Goal: Information Seeking & Learning: Find contact information

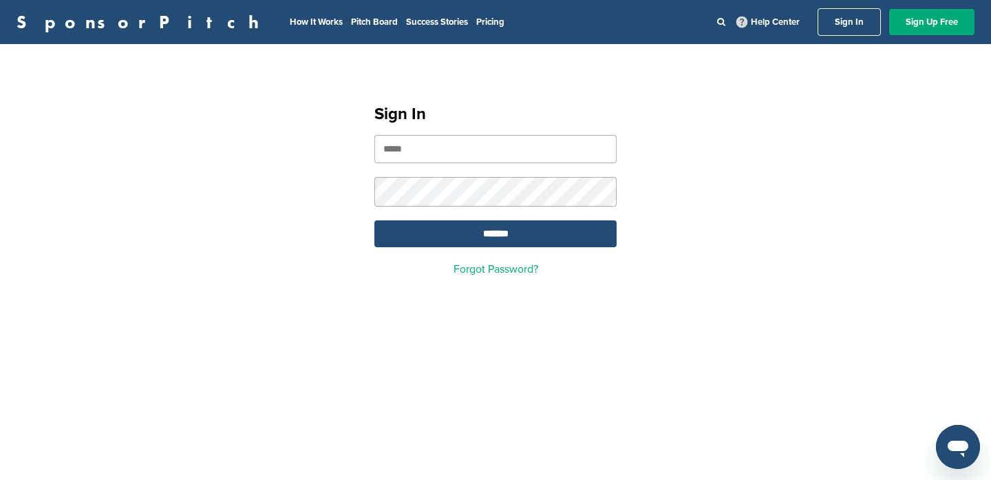
click at [447, 131] on div "Sign In ******* Forgot Password?" at bounding box center [495, 184] width 275 height 214
click at [445, 167] on form "*******" at bounding box center [495, 191] width 242 height 112
click at [445, 150] on input "email" at bounding box center [495, 149] width 242 height 28
type input "**********"
click at [374, 220] on input "*******" at bounding box center [495, 233] width 242 height 27
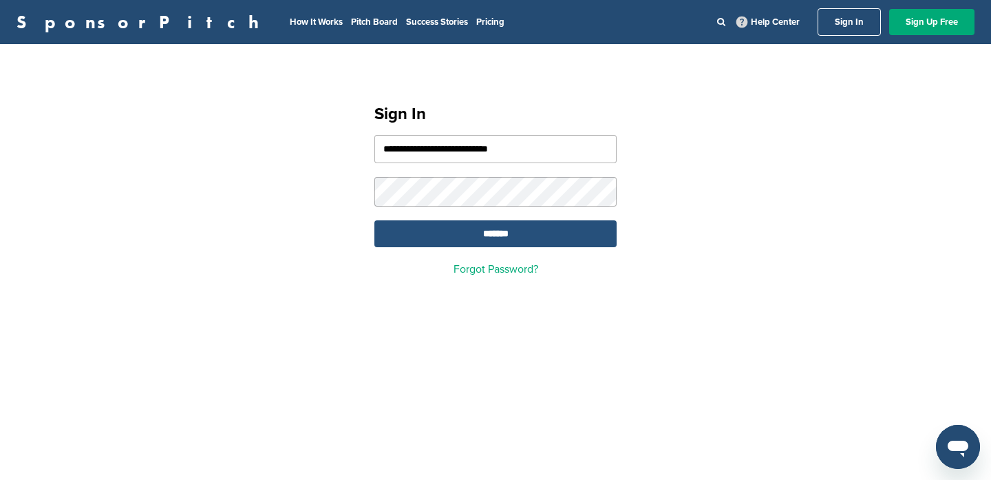
click at [575, 232] on input "*******" at bounding box center [495, 233] width 242 height 27
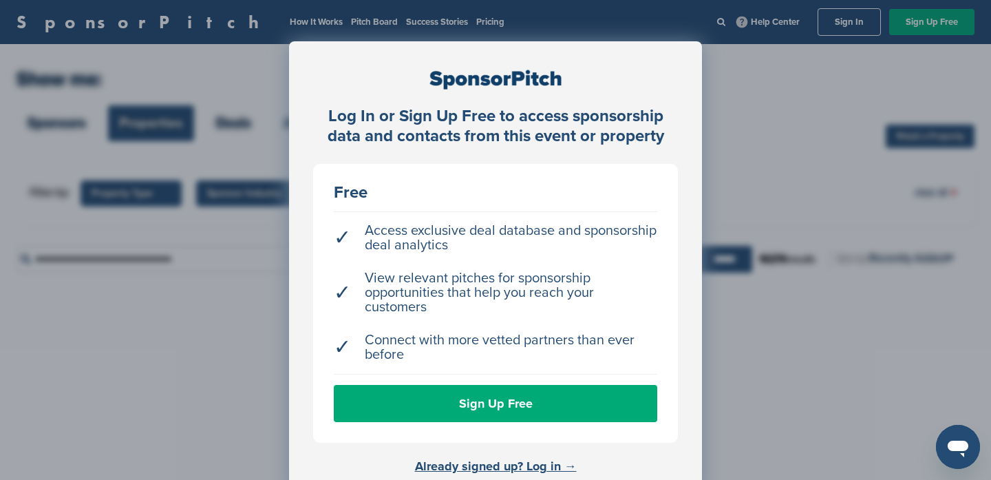
click at [723, 77] on div "Log In or Sign Up Free to access sponsorship data and contacts from this event …" at bounding box center [495, 274] width 991 height 549
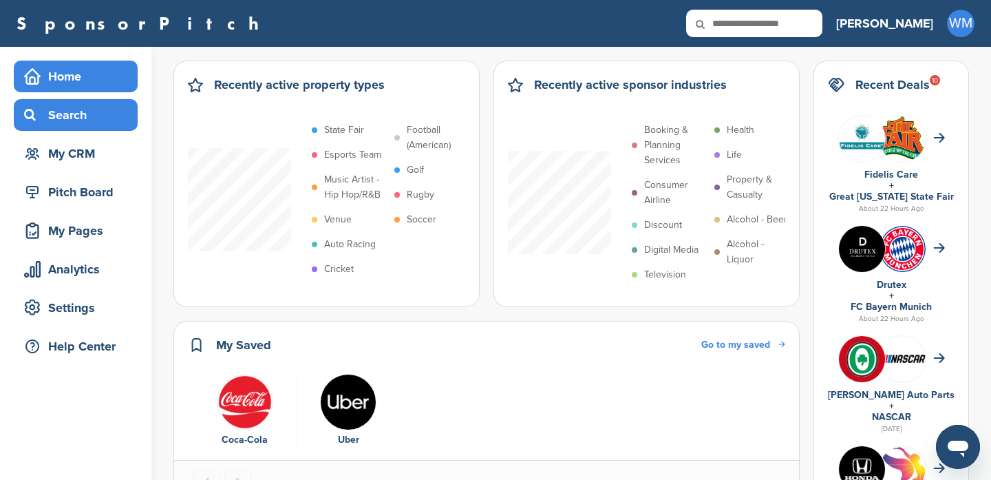
click at [78, 114] on div "Search" at bounding box center [79, 115] width 117 height 25
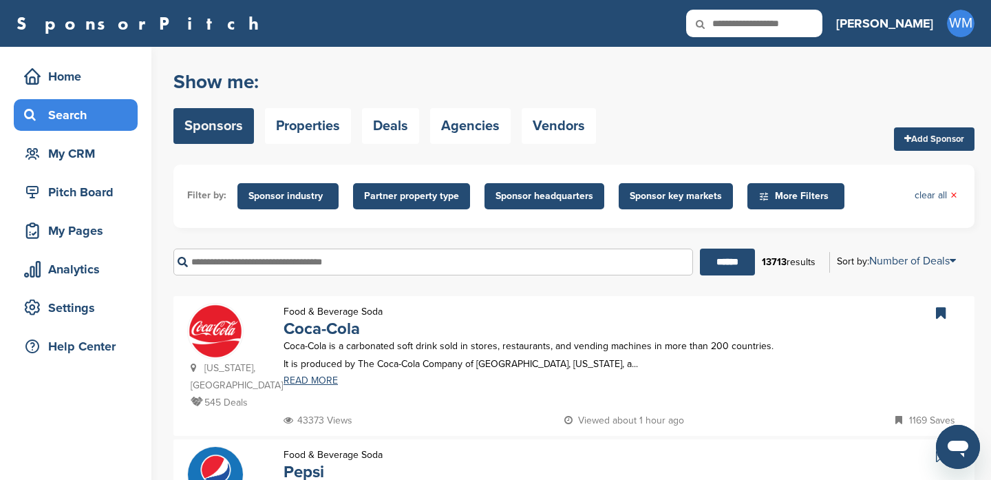
click at [418, 264] on input "text" at bounding box center [433, 261] width 520 height 27
click at [107, 235] on div "My Pages" at bounding box center [79, 230] width 117 height 25
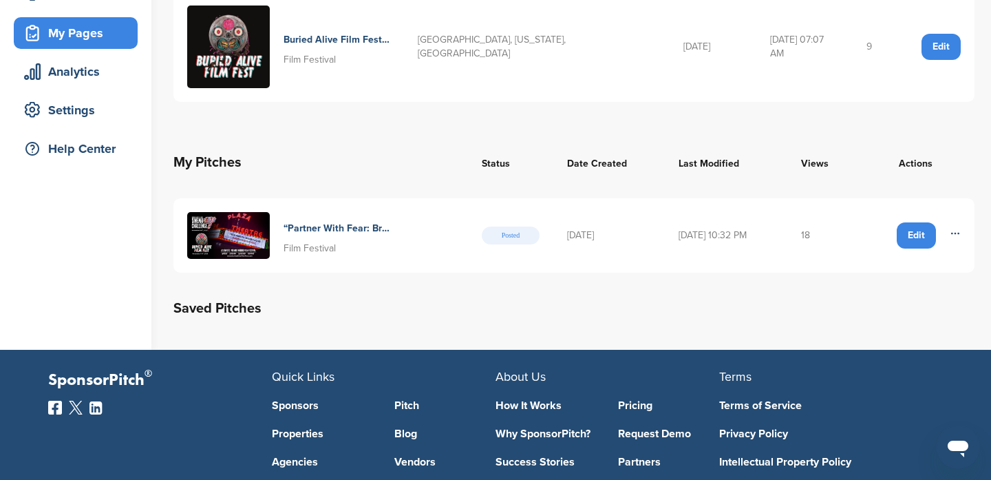
scroll to position [170, 0]
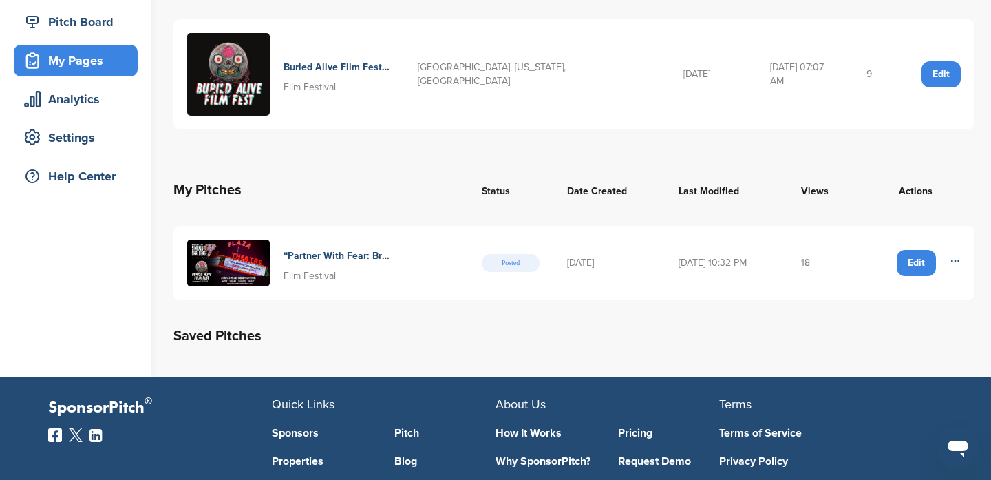
click at [813, 252] on td "18" at bounding box center [822, 263] width 70 height 74
click at [834, 244] on td "18" at bounding box center [822, 263] width 70 height 74
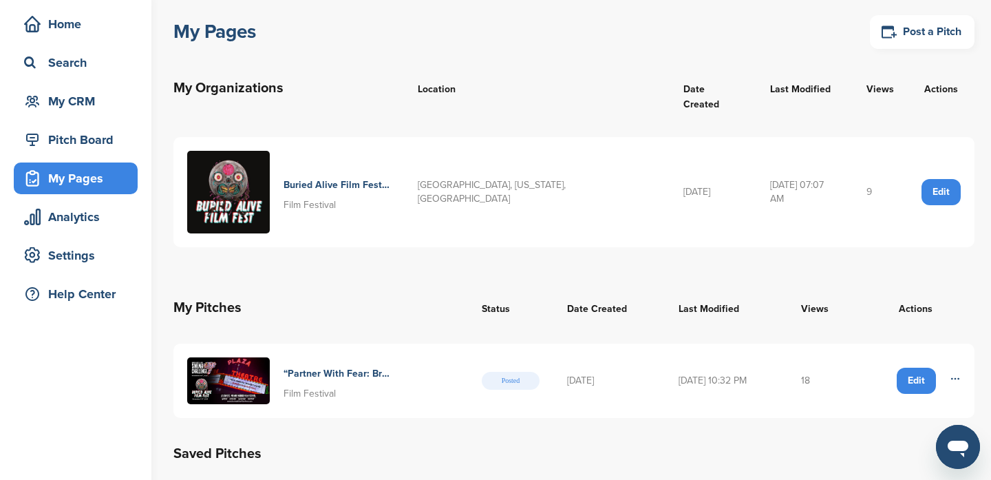
scroll to position [0, 0]
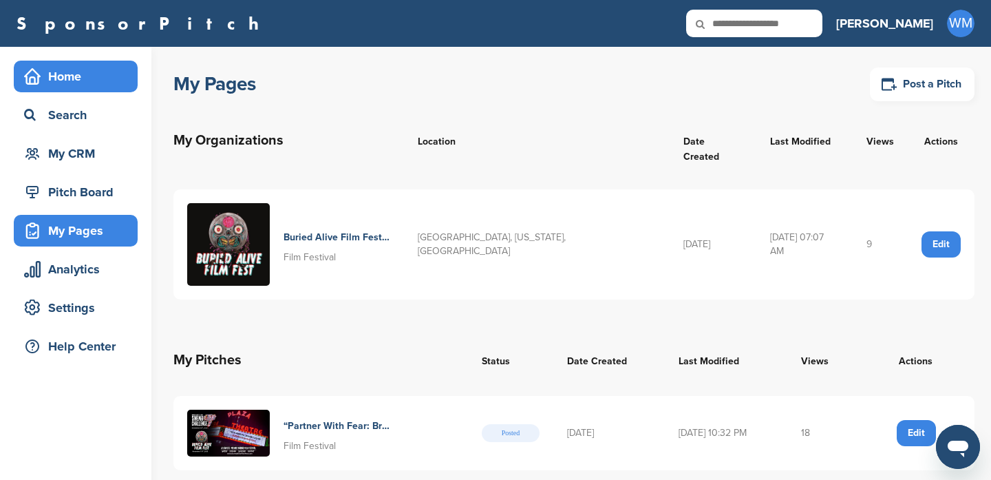
click at [95, 92] on div "Home" at bounding box center [76, 77] width 124 height 32
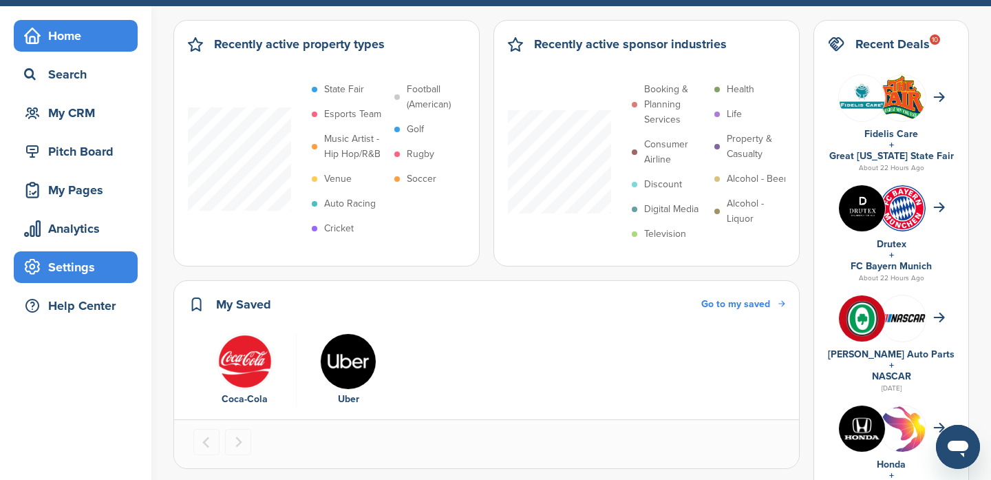
scroll to position [49, 0]
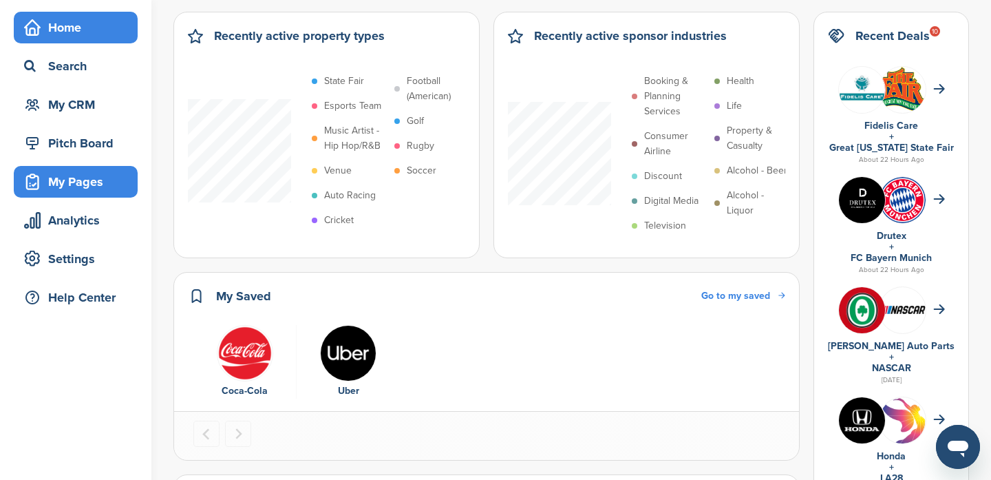
click at [92, 187] on div "My Pages" at bounding box center [79, 181] width 117 height 25
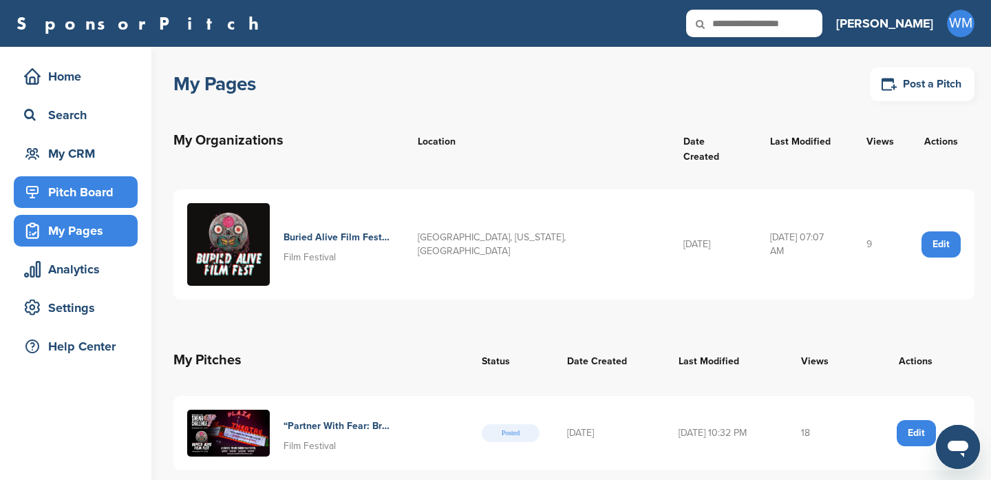
click at [58, 194] on div "Pitch Board" at bounding box center [79, 192] width 117 height 25
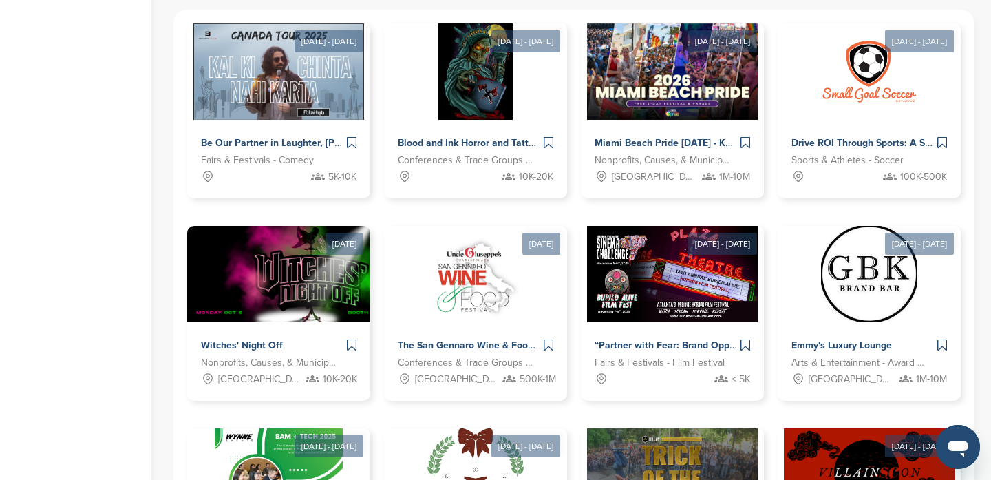
scroll to position [452, 0]
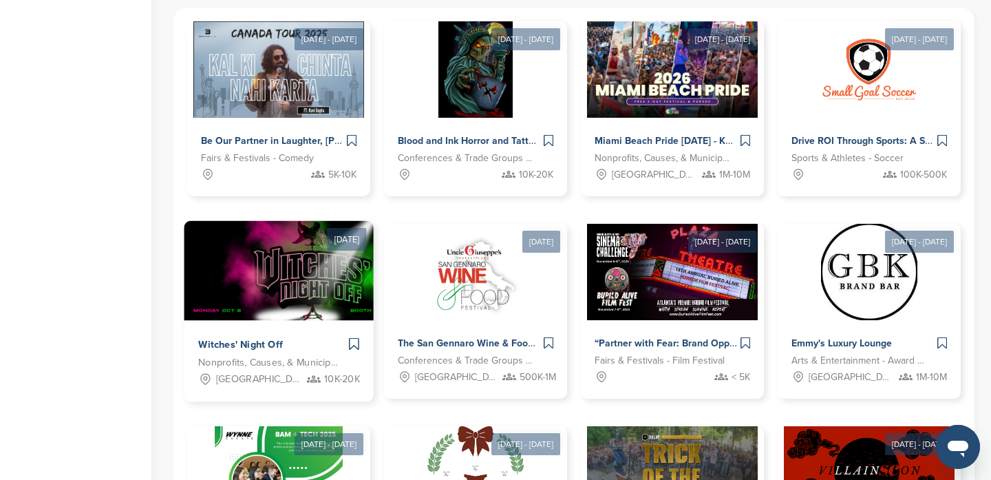
click at [273, 341] on span "Witches' Night Off" at bounding box center [240, 345] width 85 height 12
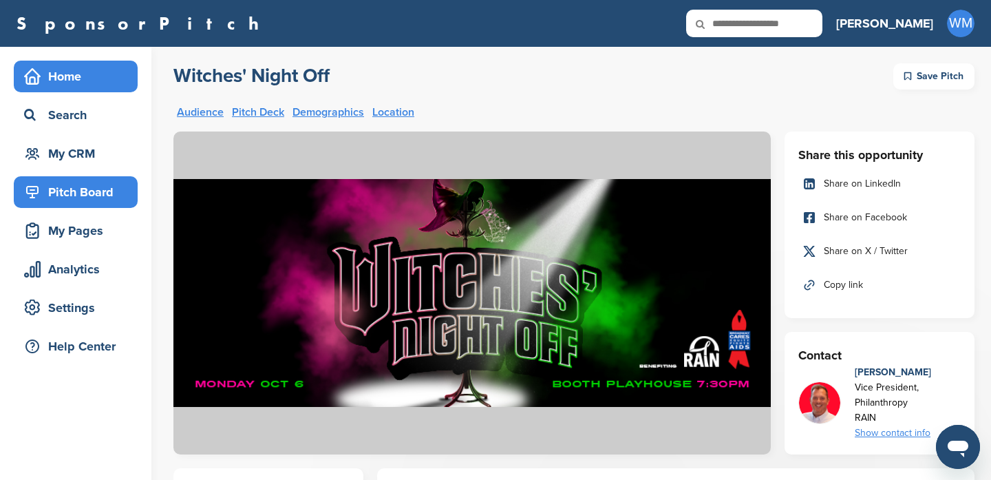
click at [70, 72] on div "Home" at bounding box center [79, 76] width 117 height 25
click at [72, 80] on div "Home" at bounding box center [79, 76] width 117 height 25
click at [72, 81] on div "Home" at bounding box center [79, 76] width 117 height 25
click at [90, 193] on div "Pitch Board" at bounding box center [79, 192] width 117 height 25
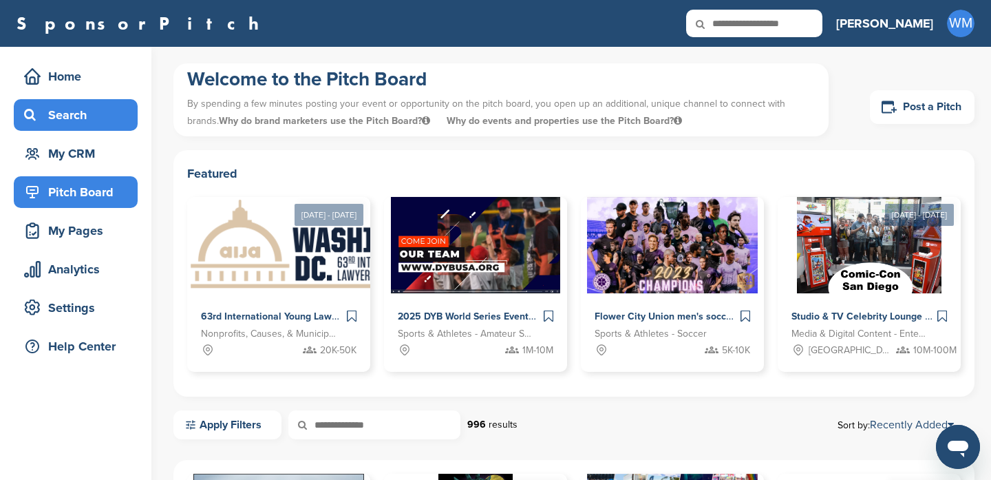
click at [80, 110] on div "Search" at bounding box center [79, 115] width 117 height 25
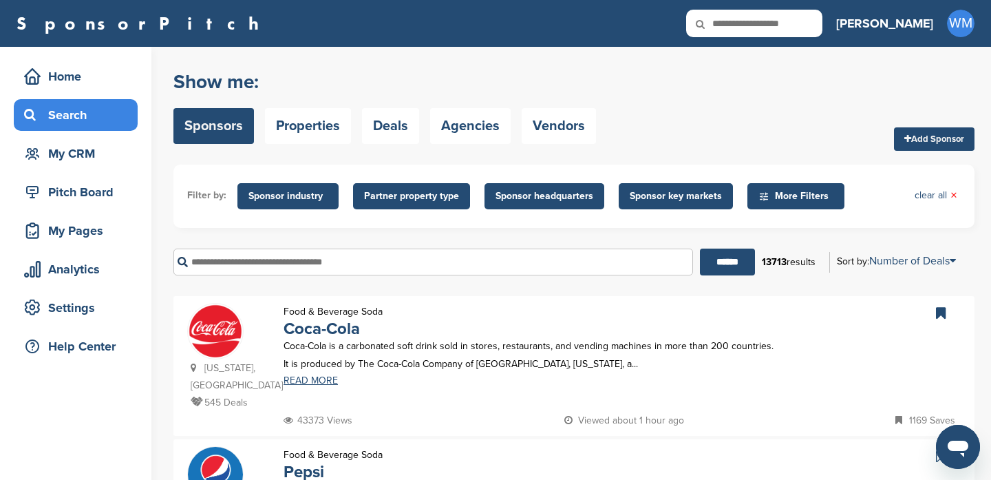
click at [365, 263] on input "text" at bounding box center [433, 261] width 520 height 27
click at [700, 248] on input "******" at bounding box center [727, 261] width 55 height 27
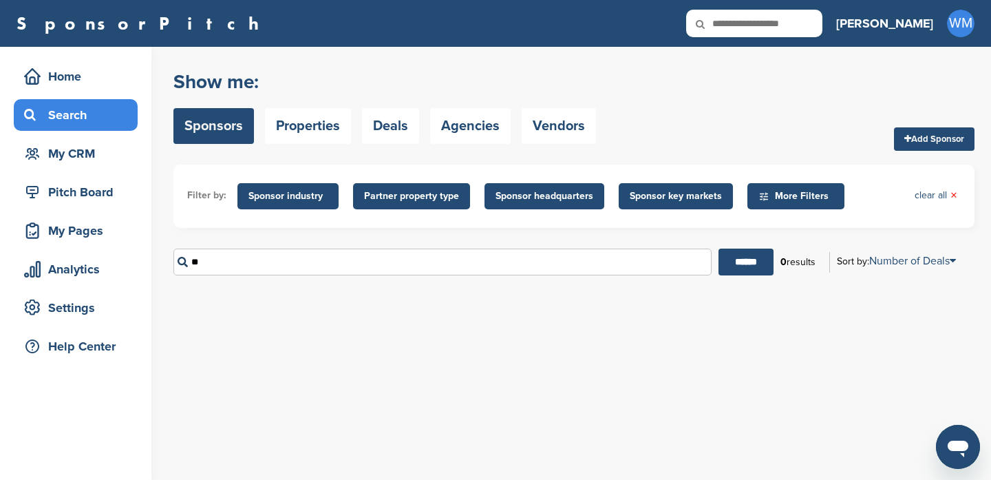
type input "*"
click at [719, 248] on input "******" at bounding box center [746, 261] width 55 height 27
click at [755, 282] on div "***** ****** 0 results Sort by: Number of Deals Sponsor Name Recently Added Num…" at bounding box center [573, 261] width 801 height 47
click at [755, 279] on div "***** ****** 0 results Sort by: Number of Deals Sponsor Name Recently Added Num…" at bounding box center [573, 261] width 801 height 47
click at [755, 256] on input "******" at bounding box center [746, 261] width 55 height 27
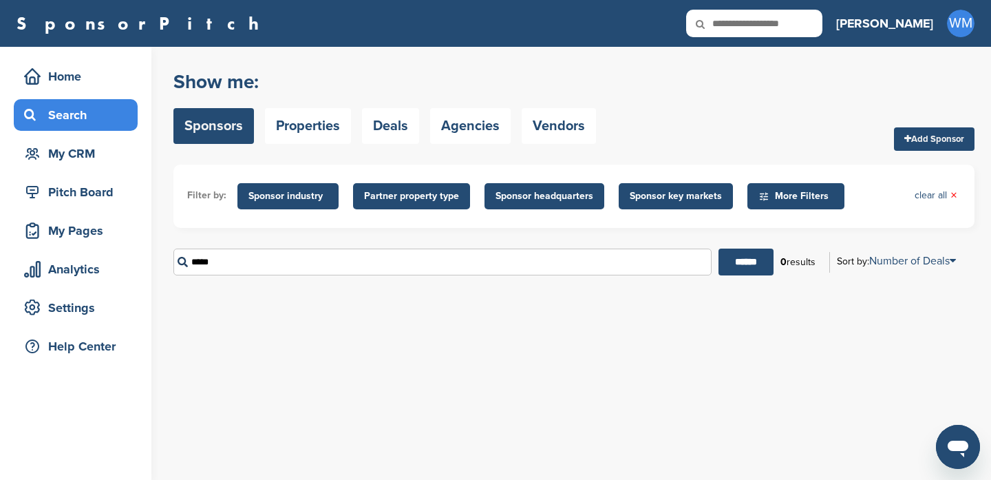
click at [343, 270] on input "*****" at bounding box center [442, 261] width 538 height 27
type input "*"
click at [719, 248] on input "******" at bounding box center [746, 261] width 55 height 27
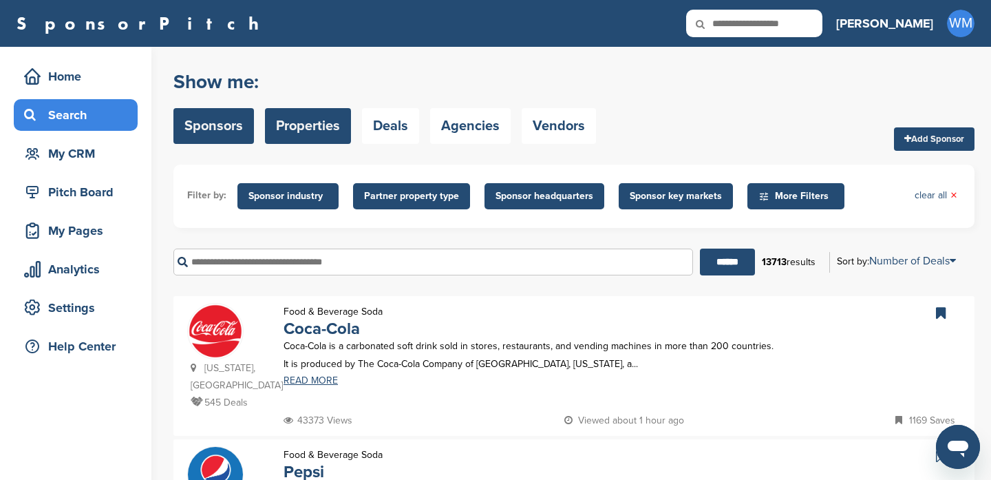
click at [315, 125] on link "Properties" at bounding box center [308, 126] width 86 height 36
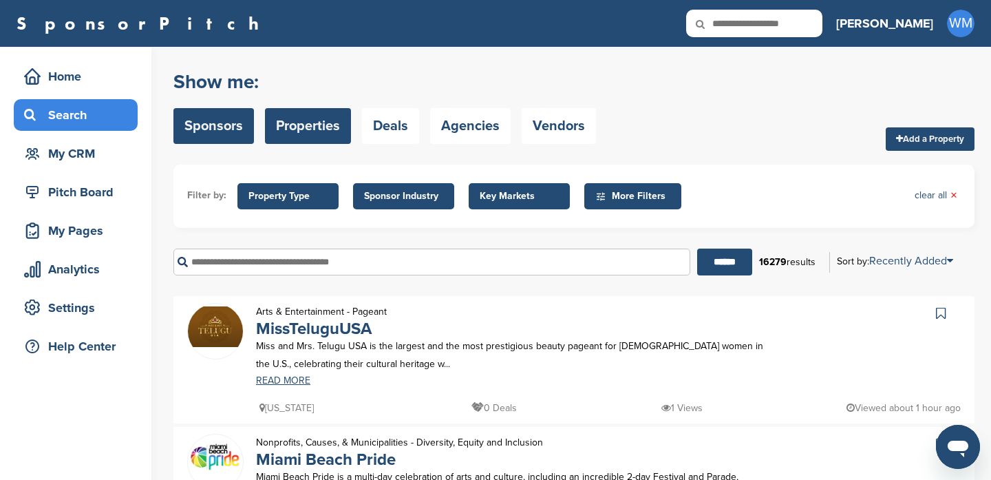
click at [215, 114] on link "Sponsors" at bounding box center [213, 126] width 81 height 36
click at [219, 138] on link "Sponsors" at bounding box center [213, 126] width 81 height 36
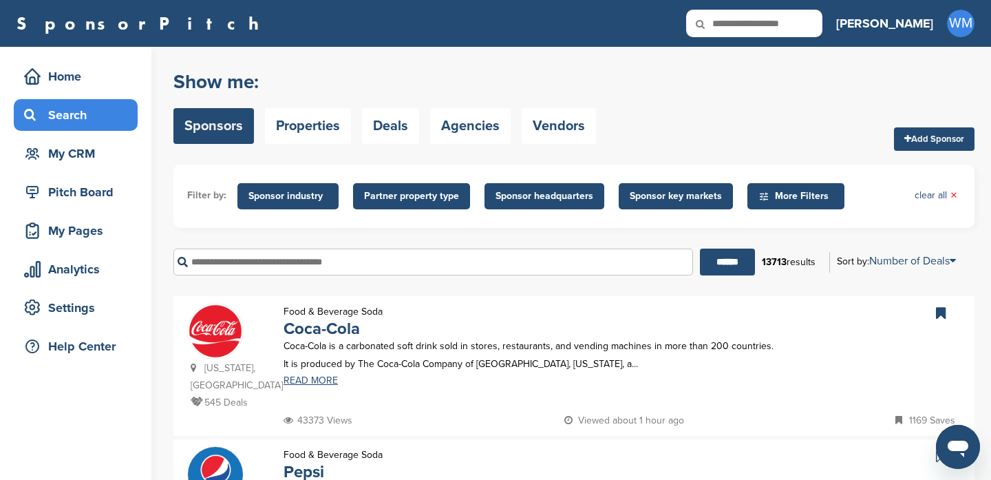
click at [429, 267] on input "text" at bounding box center [433, 261] width 520 height 27
type input "*"
click at [700, 248] on input "******" at bounding box center [727, 261] width 55 height 27
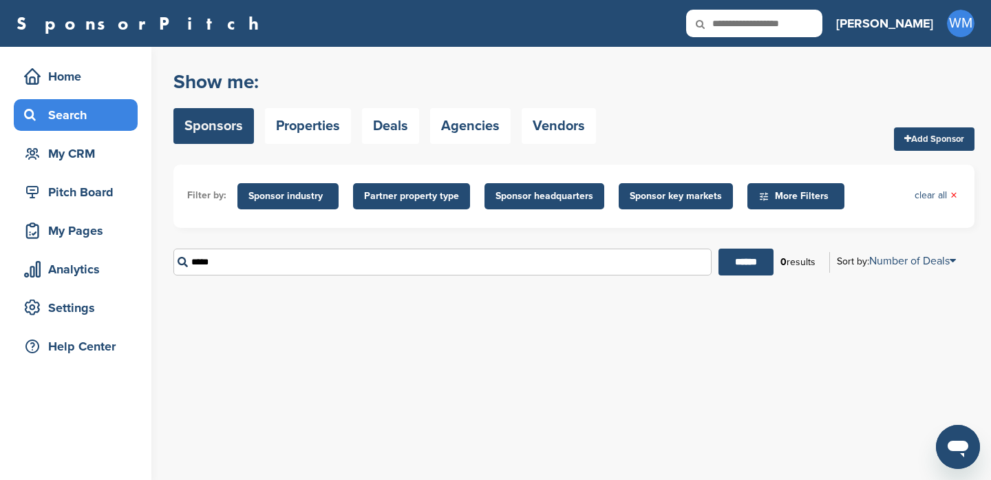
click at [478, 265] on input "*****" at bounding box center [442, 261] width 538 height 27
click at [478, 270] on input "*****" at bounding box center [442, 261] width 538 height 27
type input "*"
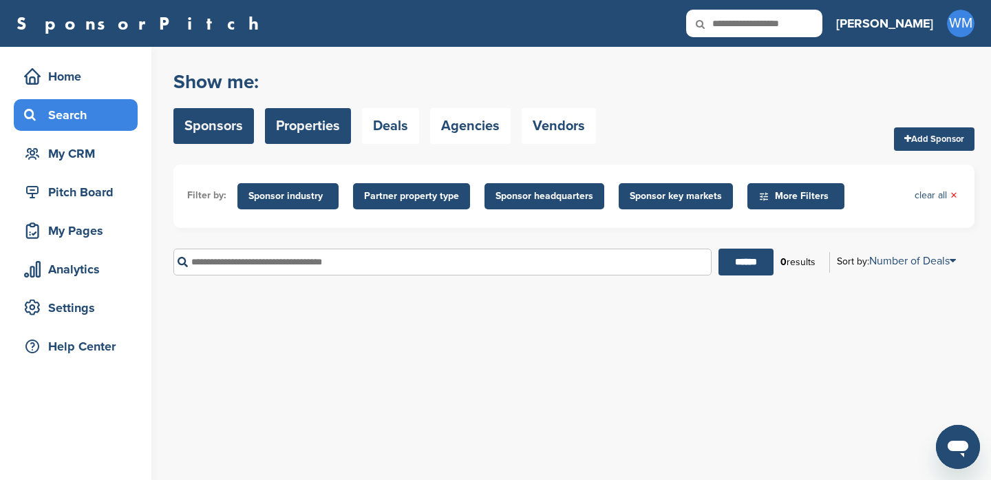
click at [325, 122] on link "Properties" at bounding box center [308, 126] width 86 height 36
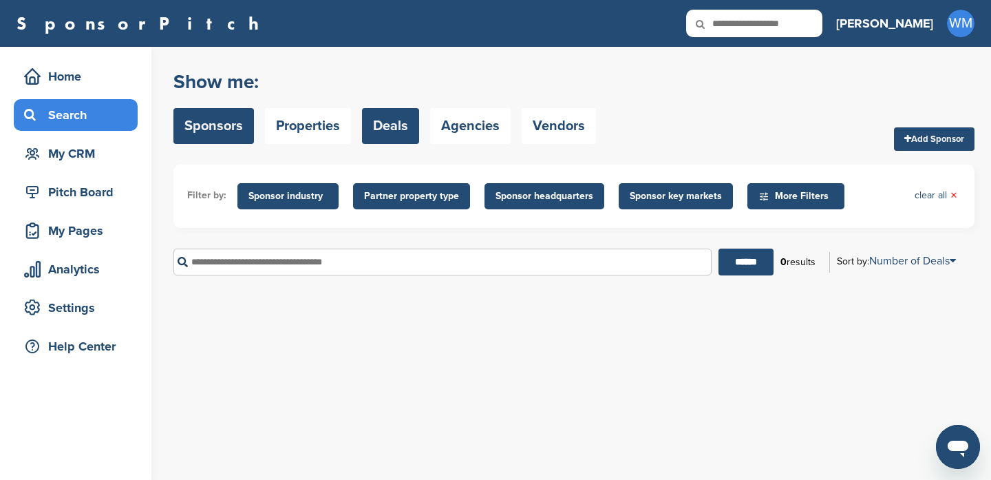
click at [392, 136] on link "Deals" at bounding box center [390, 126] width 57 height 36
click at [387, 129] on link "Deals" at bounding box center [390, 126] width 57 height 36
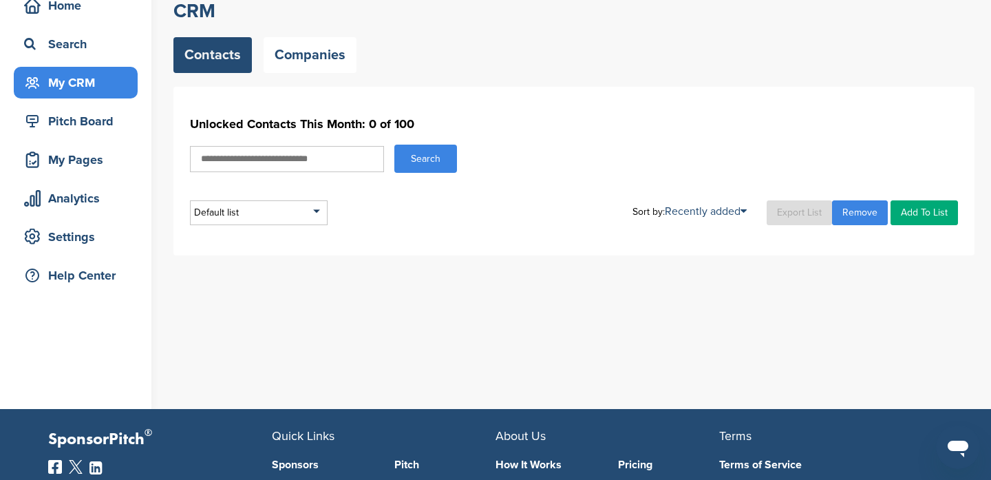
scroll to position [139, 0]
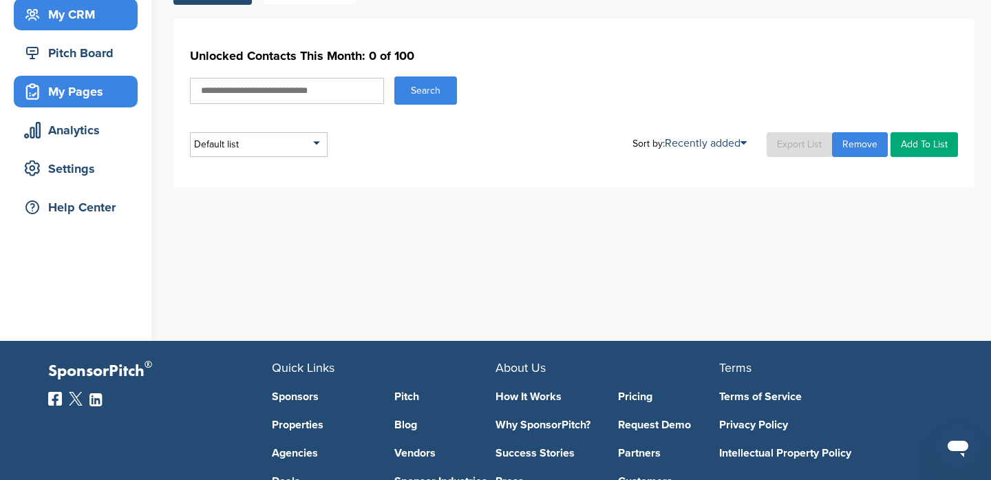
click at [87, 83] on div "My Pages" at bounding box center [79, 91] width 117 height 25
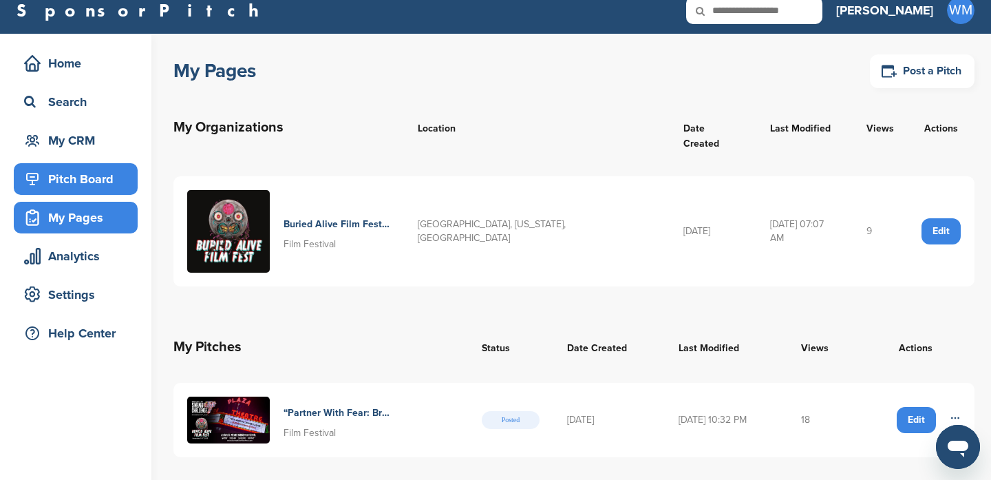
scroll to position [14, 0]
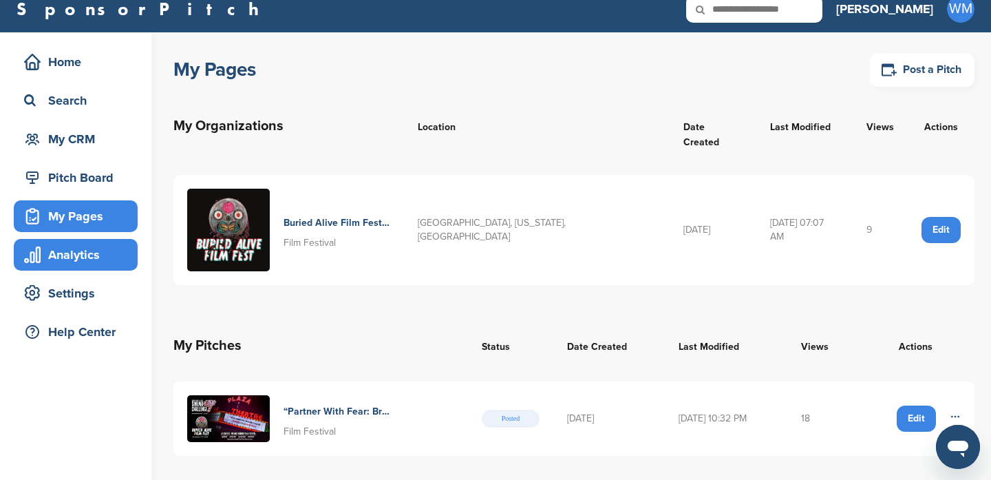
click at [76, 254] on div "Analytics" at bounding box center [79, 254] width 117 height 25
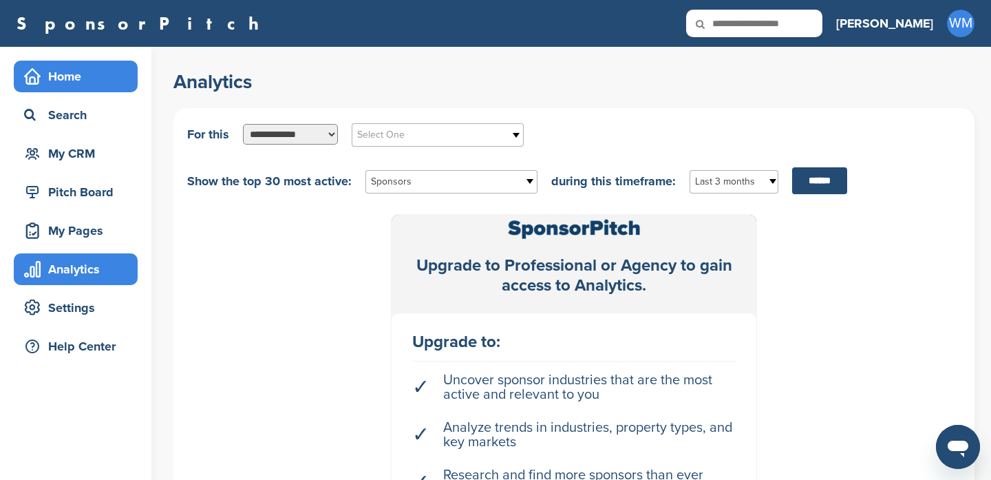
click at [68, 88] on div "Home" at bounding box center [79, 76] width 117 height 25
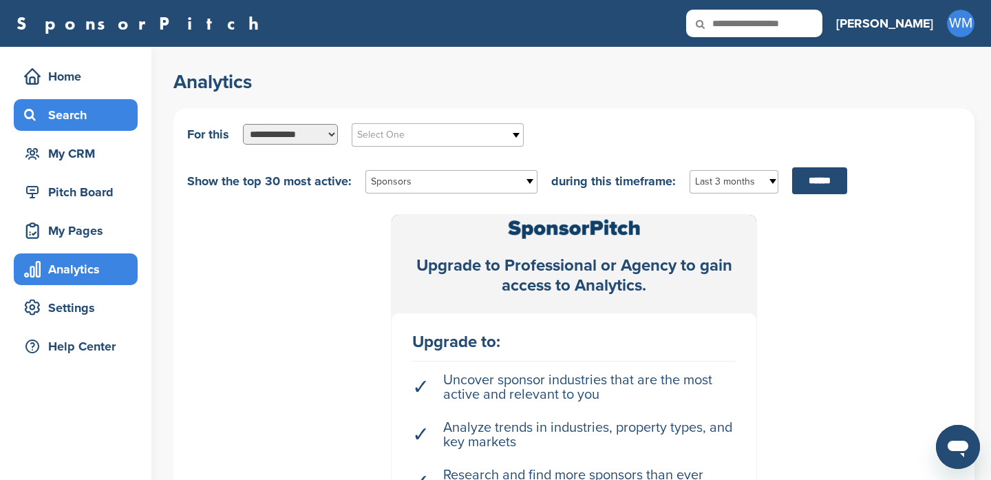
click at [74, 129] on div "Search" at bounding box center [76, 115] width 124 height 32
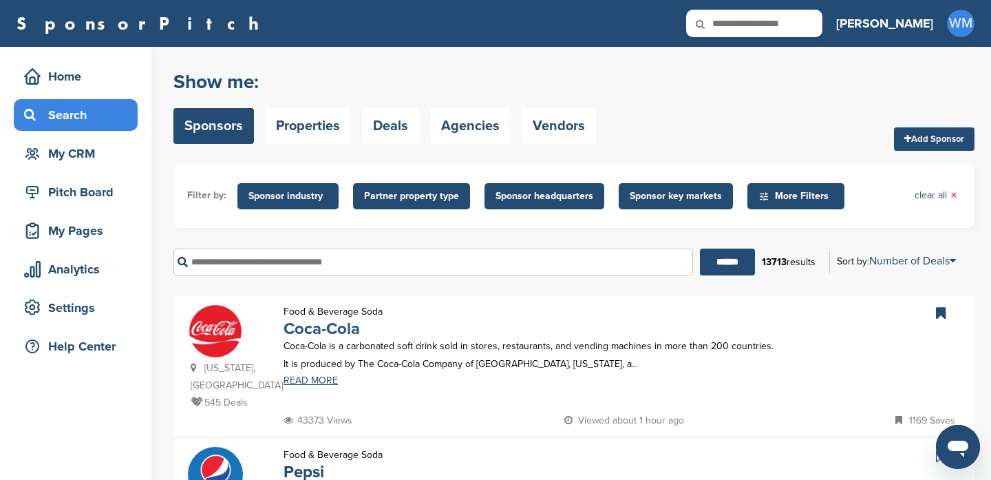
click at [321, 329] on link "Coca-Cola" at bounding box center [322, 329] width 76 height 20
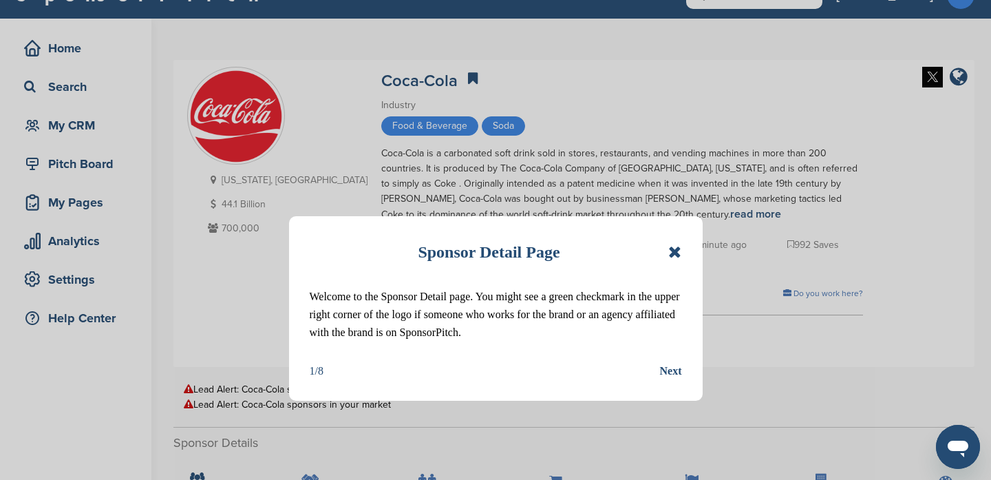
scroll to position [30, 0]
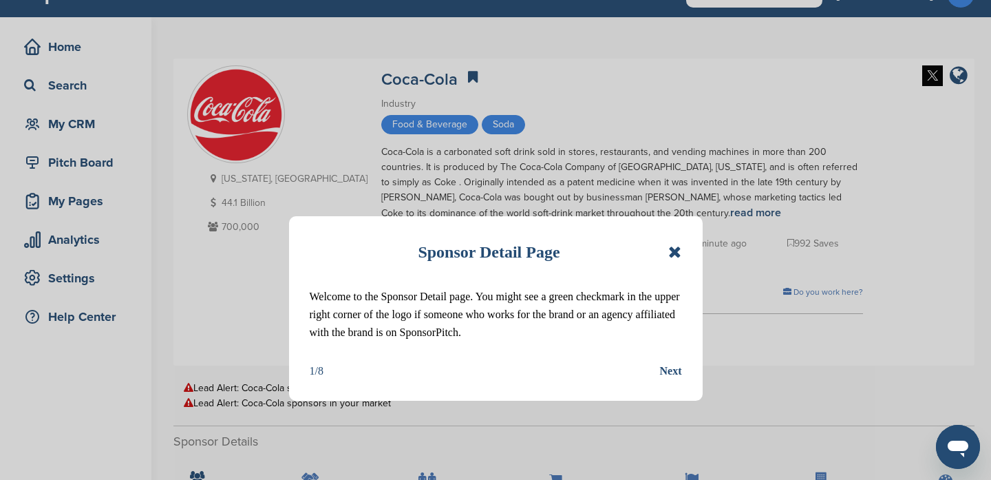
click at [679, 375] on div "Next" at bounding box center [671, 371] width 22 height 18
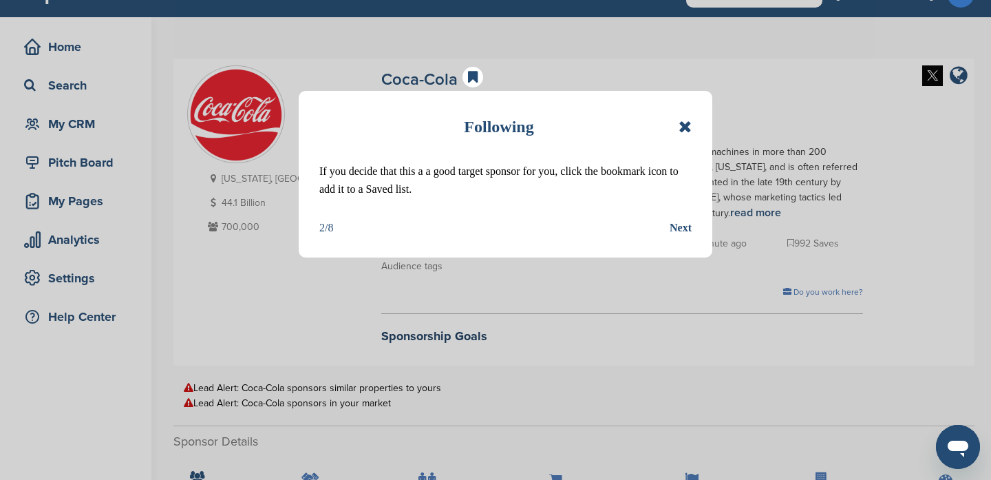
click at [685, 231] on div "Next" at bounding box center [681, 228] width 22 height 18
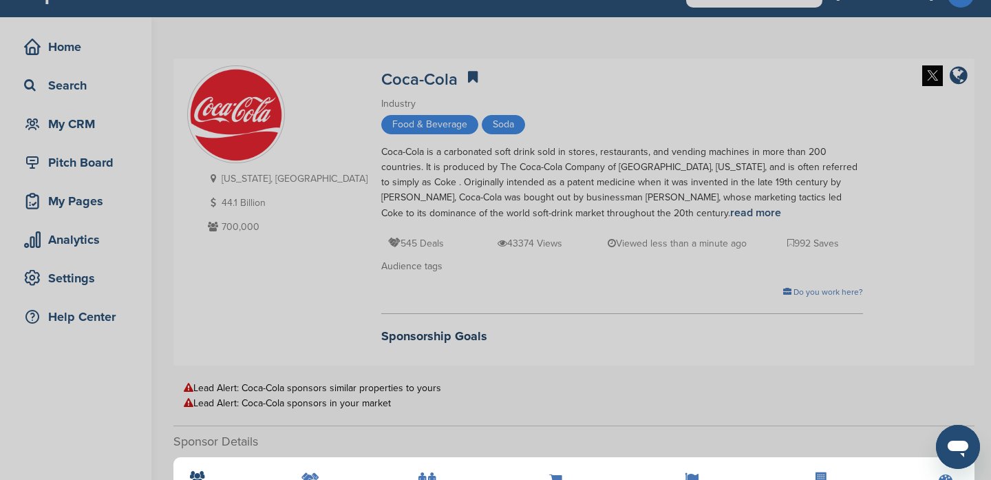
click at [585, 304] on div "Detail tabs Helpful tabs to check out are People, Key Markets, Competitors, Age…" at bounding box center [495, 240] width 991 height 480
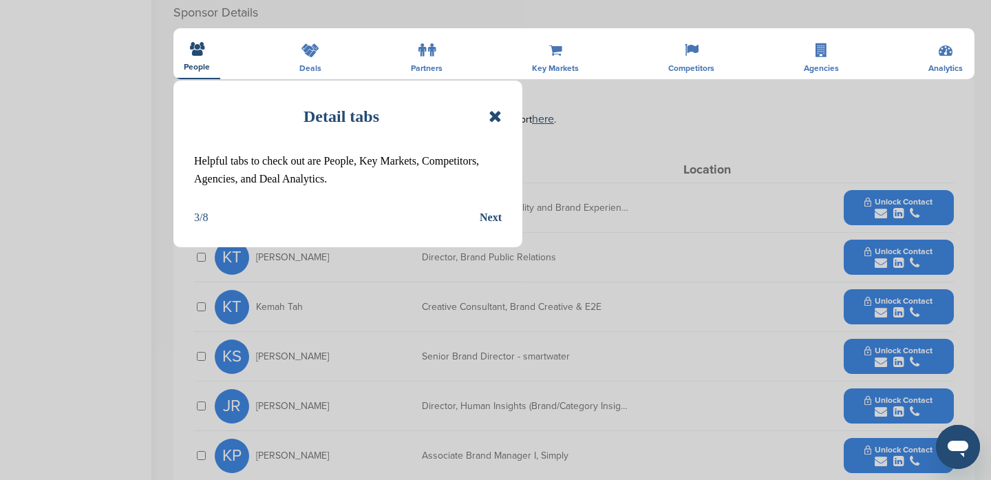
scroll to position [461, 0]
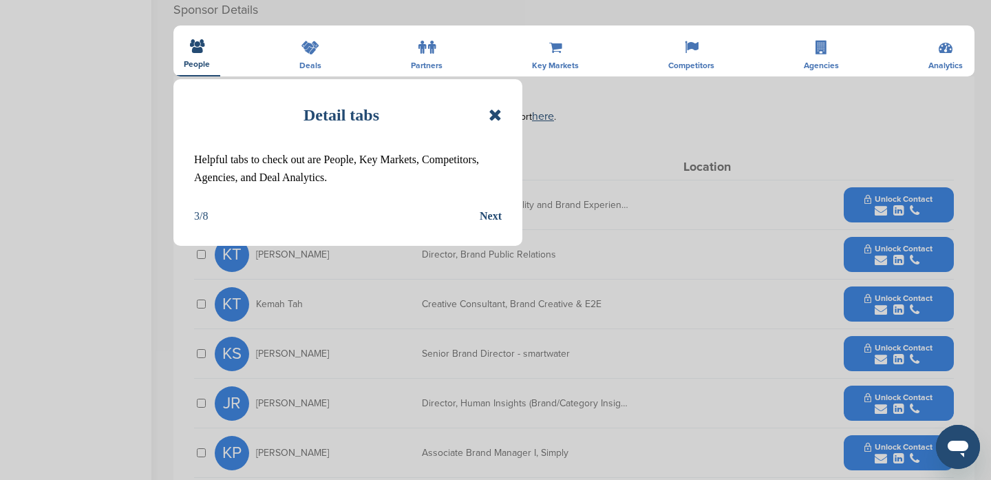
click at [494, 220] on div "Next" at bounding box center [491, 216] width 22 height 18
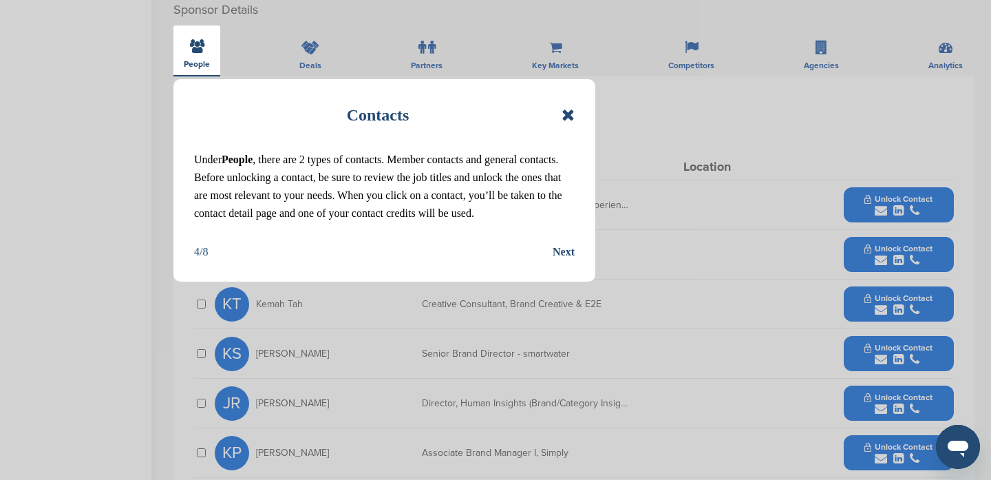
click at [576, 253] on div "Contacts Under People , there are 2 types of contacts. Member contacts and gene…" at bounding box center [384, 180] width 422 height 202
click at [569, 253] on div "Next" at bounding box center [564, 252] width 22 height 18
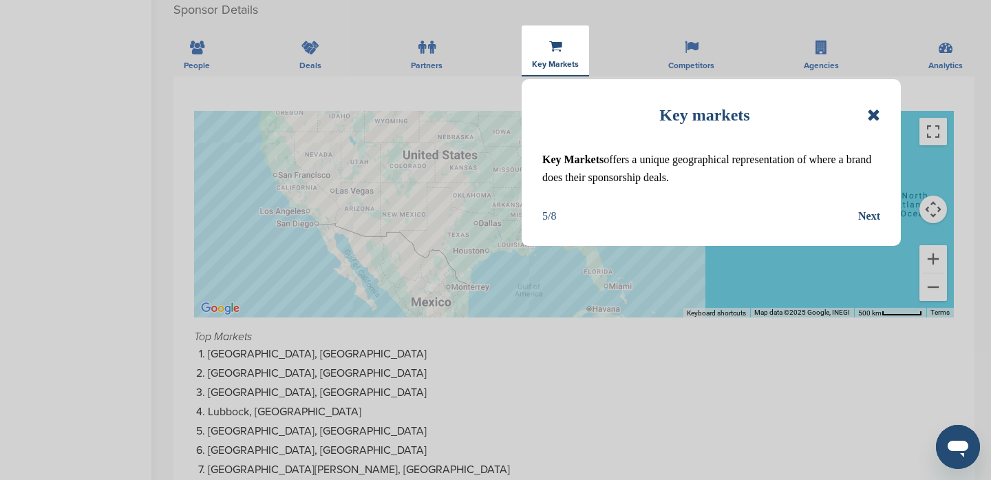
click at [866, 213] on div "Next" at bounding box center [869, 216] width 22 height 18
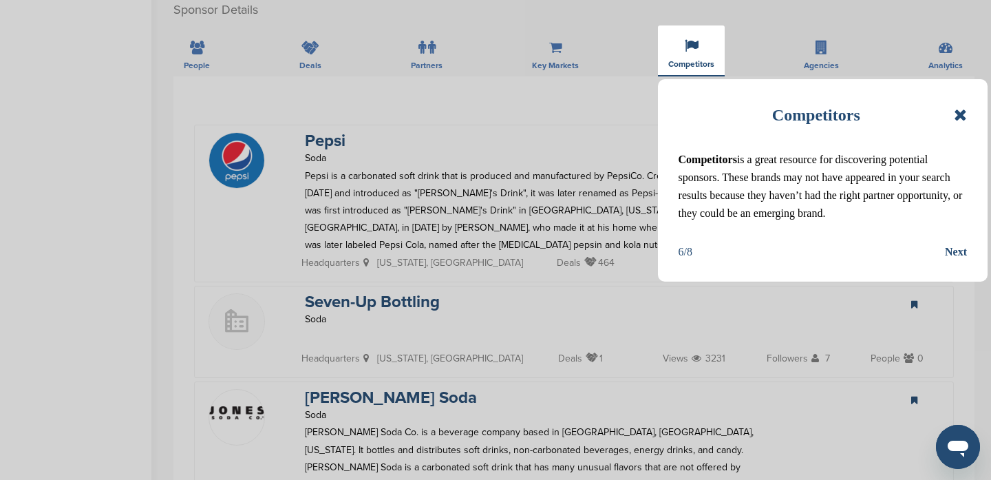
click at [960, 255] on div "Next" at bounding box center [956, 252] width 22 height 18
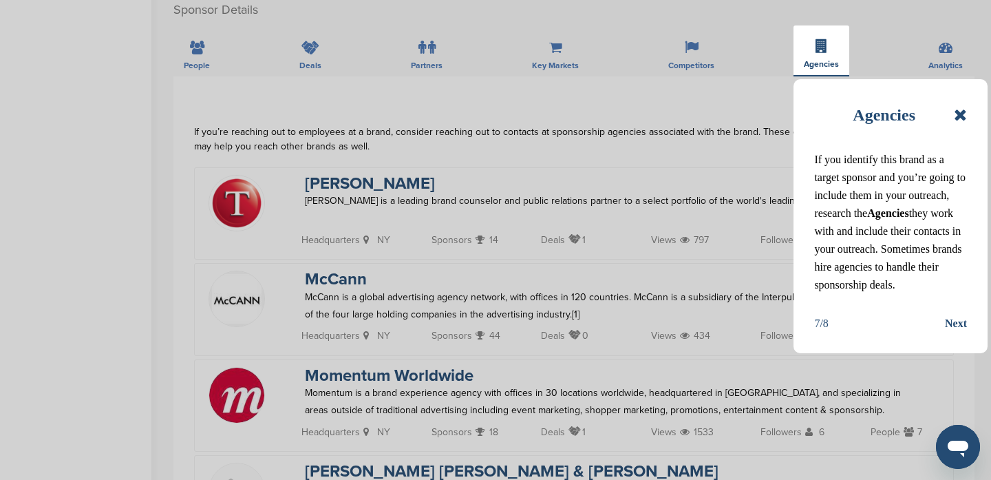
click at [960, 327] on div "Next" at bounding box center [956, 324] width 22 height 18
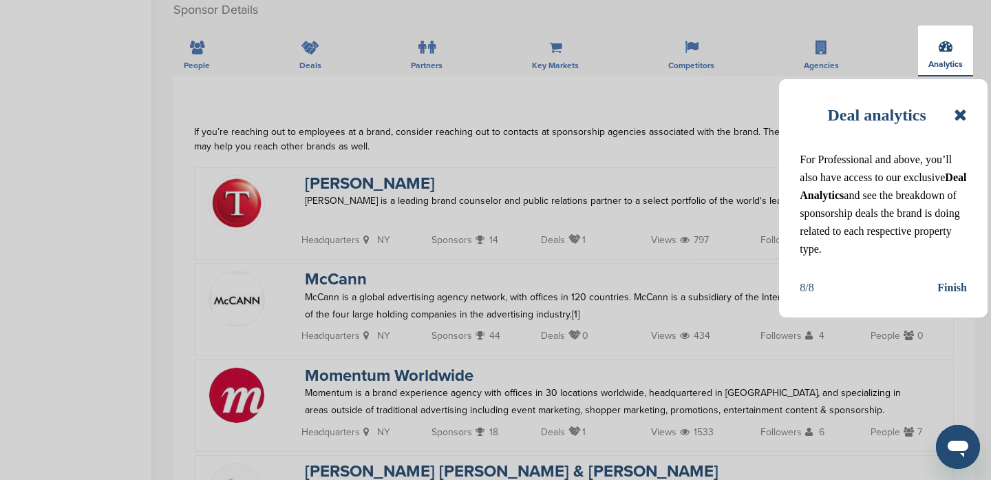
click at [953, 290] on div "Finish" at bounding box center [952, 288] width 30 height 18
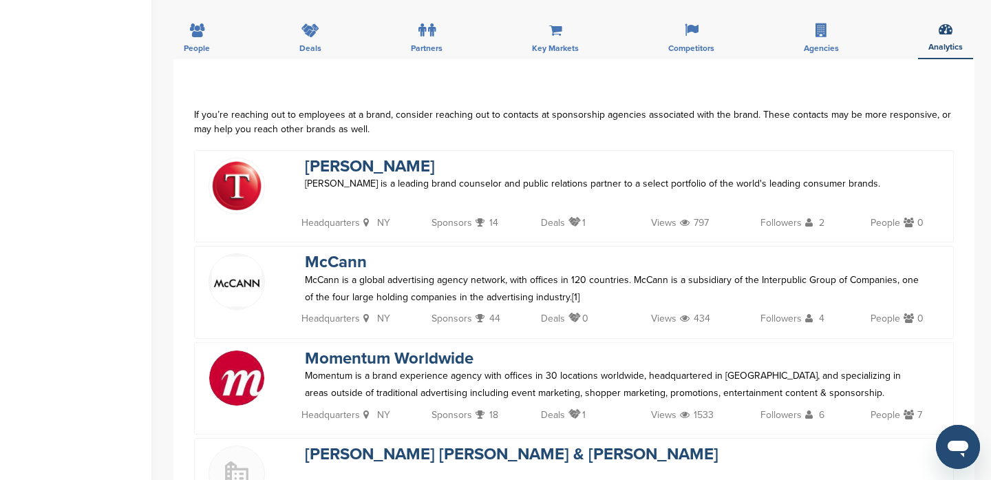
scroll to position [487, 0]
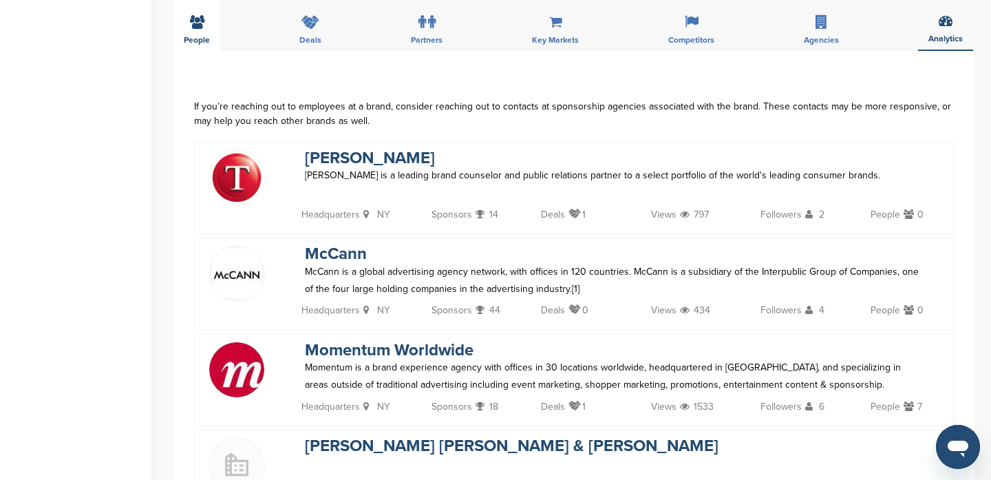
click at [192, 45] on div "People" at bounding box center [196, 25] width 47 height 51
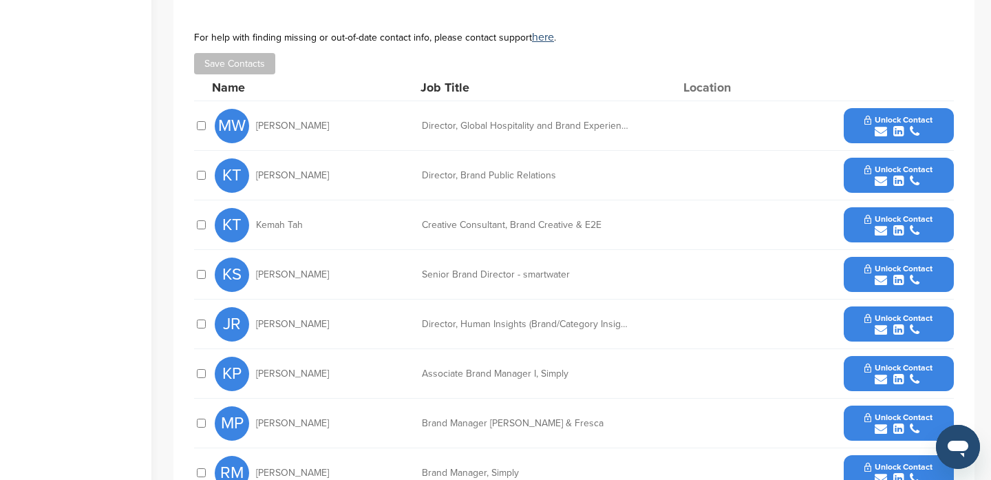
scroll to position [540, 0]
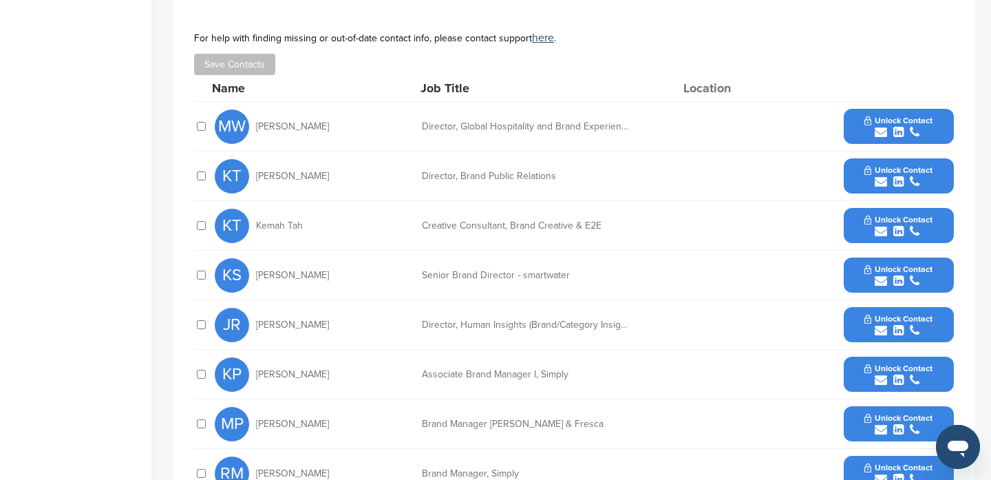
click at [593, 120] on div "MW Mica Wong Director, Global Hospitality and Brand Experiences - Assets & Spor…" at bounding box center [584, 126] width 739 height 49
click at [887, 145] on button "Unlock Contact" at bounding box center [898, 126] width 101 height 41
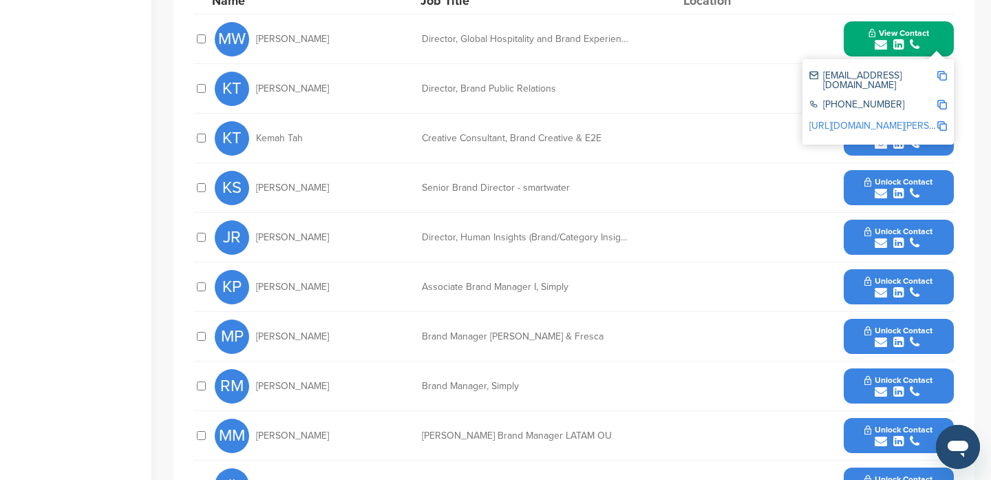
scroll to position [624, 0]
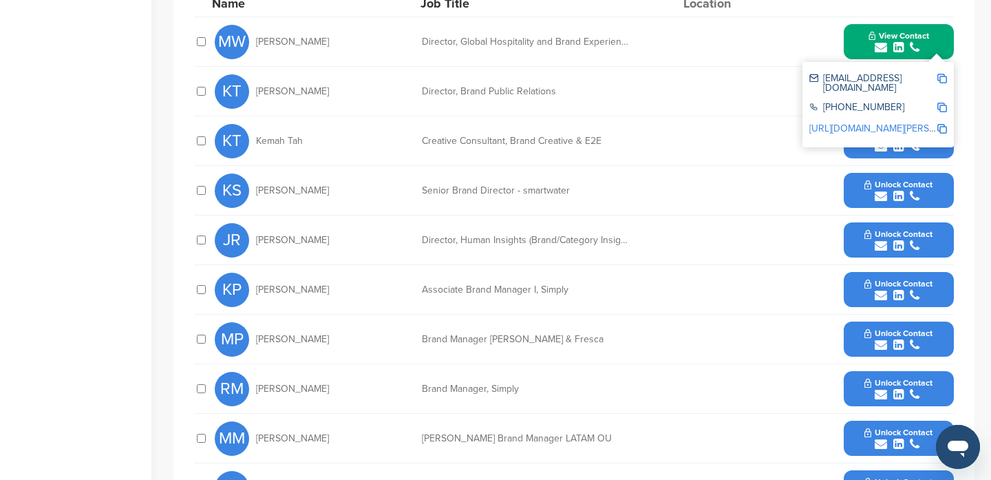
click at [945, 80] on img at bounding box center [942, 79] width 10 height 10
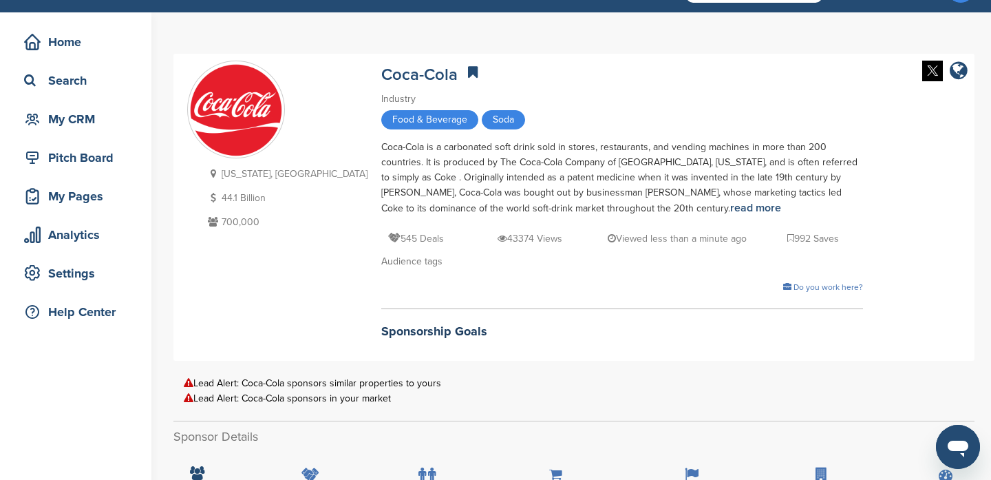
scroll to position [0, 0]
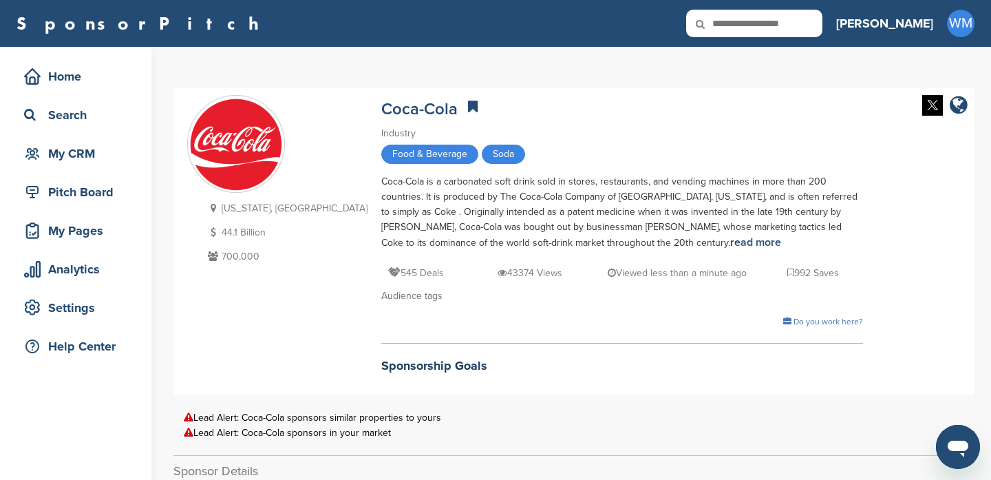
click at [58, 94] on div "Home Search My CRM" at bounding box center [76, 115] width 124 height 109
click at [56, 118] on div "Search" at bounding box center [79, 115] width 117 height 25
click at [68, 75] on div "Home" at bounding box center [79, 76] width 117 height 25
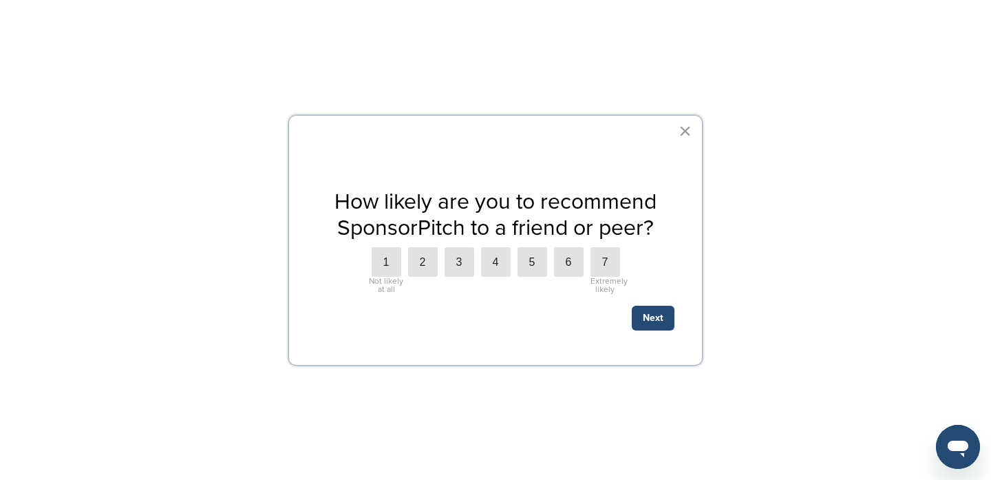
click at [682, 138] on button "×" at bounding box center [685, 131] width 13 height 22
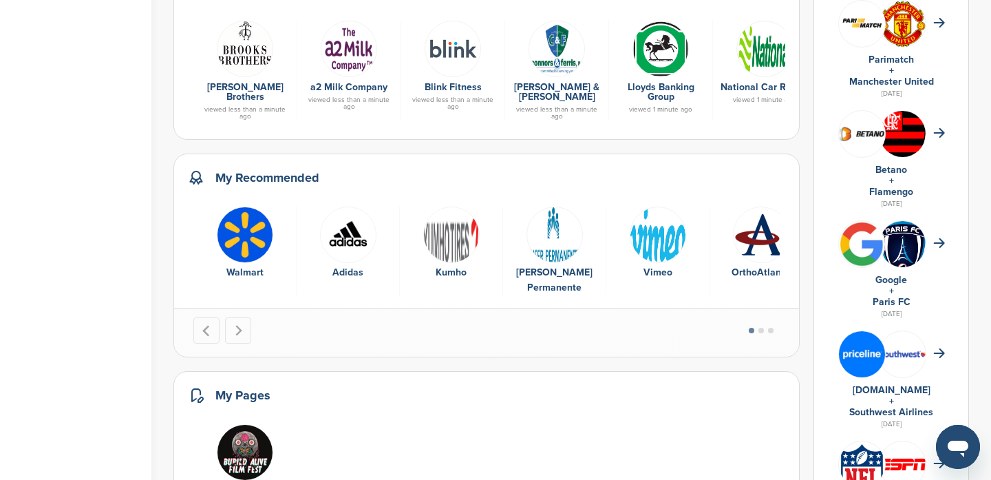
scroll to position [650, 0]
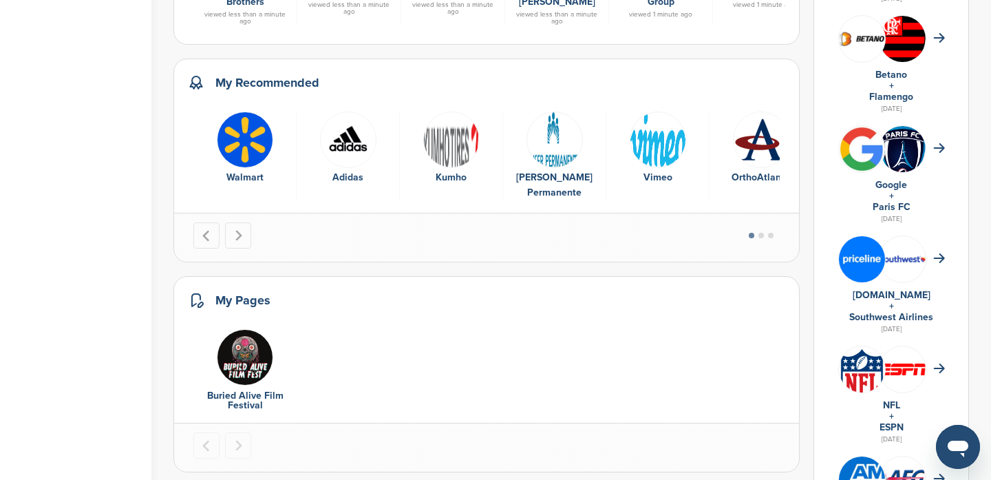
click at [652, 136] on img "5 of 9" at bounding box center [658, 140] width 56 height 56
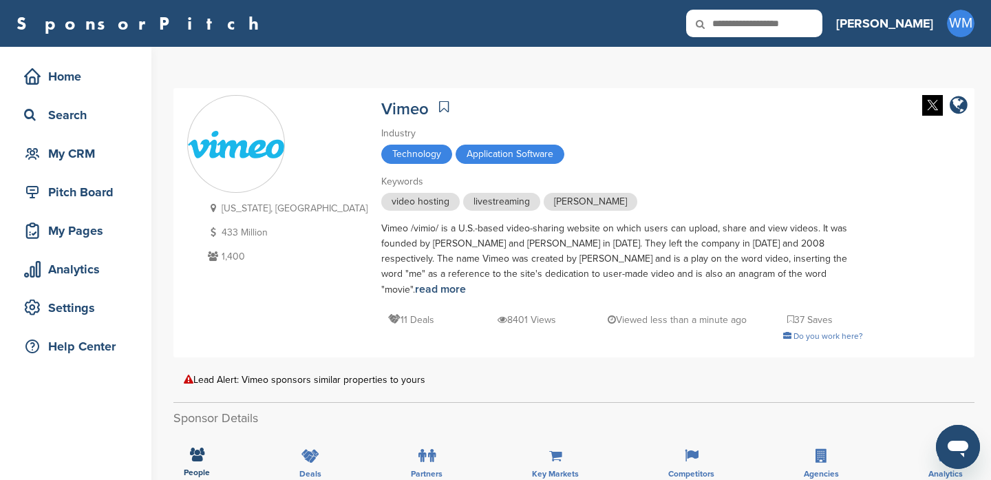
click at [653, 145] on div "Technology Application Software" at bounding box center [622, 156] width 482 height 23
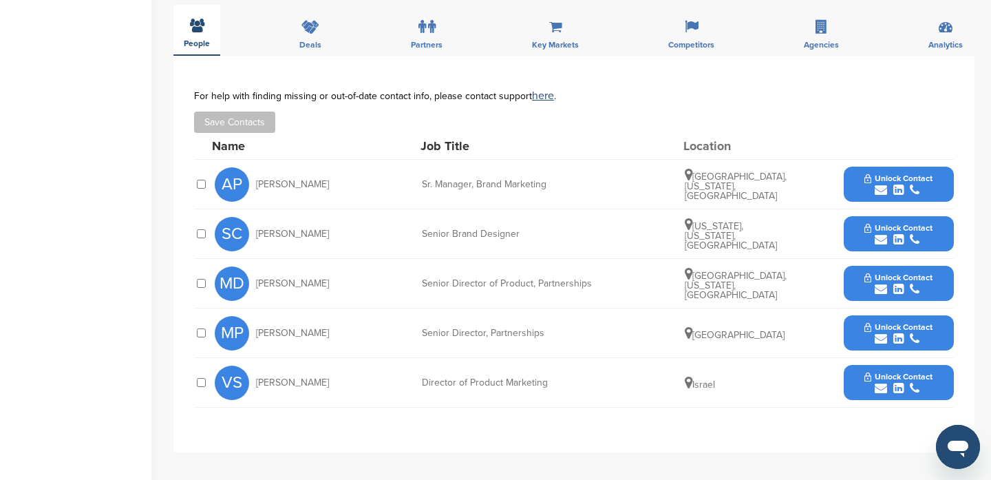
scroll to position [434, 0]
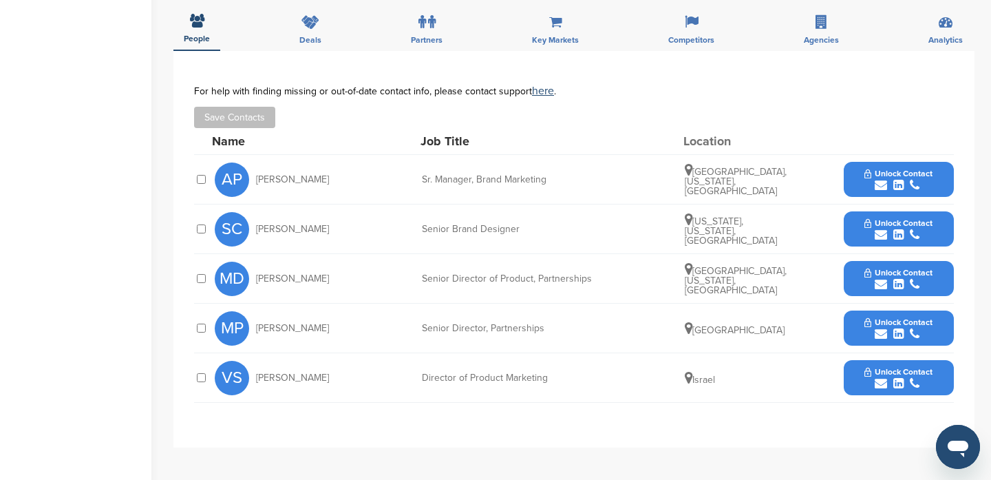
click at [923, 169] on span "Unlock Contact" at bounding box center [898, 174] width 68 height 10
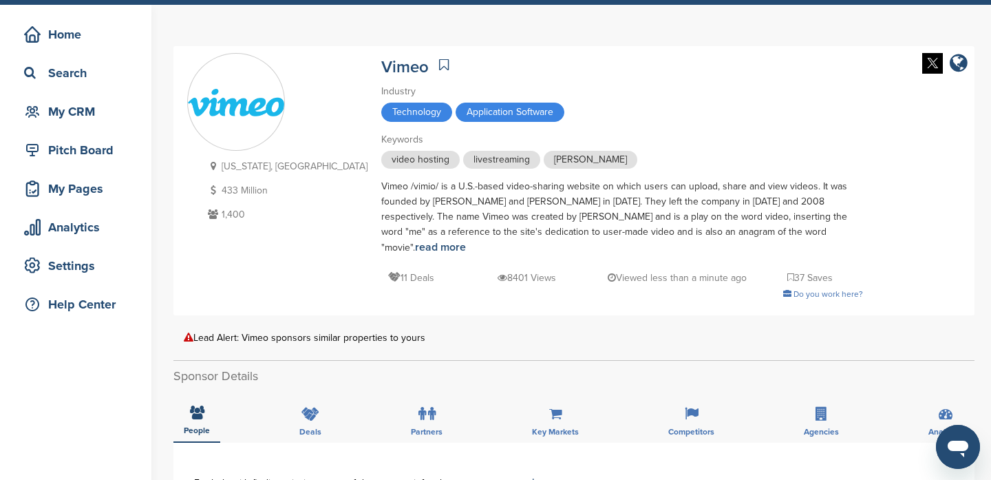
scroll to position [46, 0]
